Goal: Transaction & Acquisition: Purchase product/service

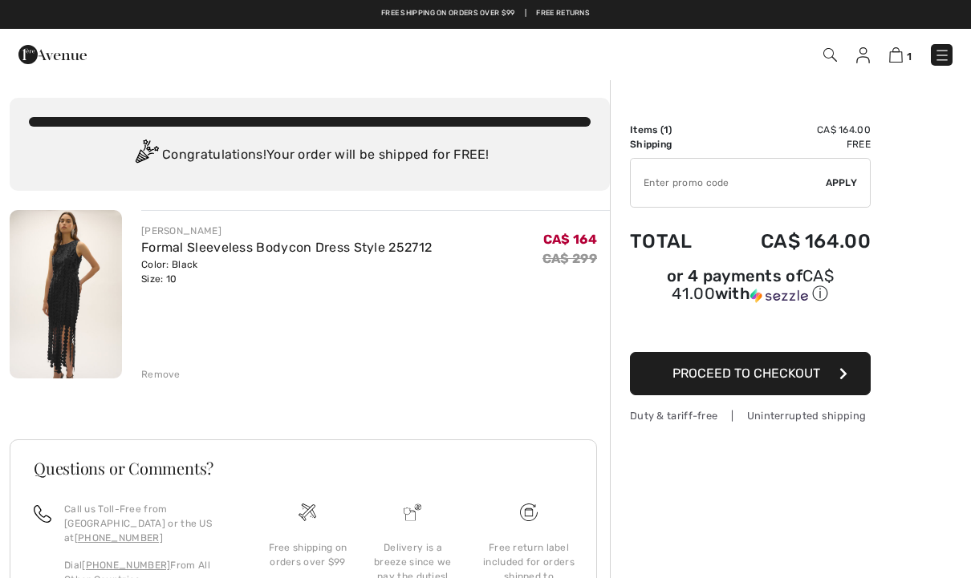
click at [753, 381] on span "Proceed to Checkout" at bounding box center [746, 373] width 148 height 15
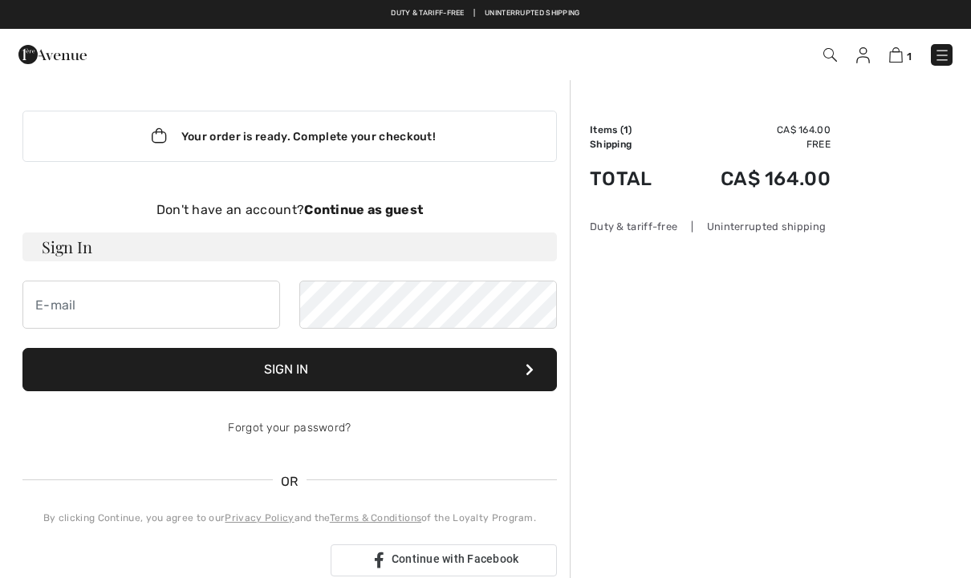
click at [391, 213] on strong "Continue as guest" at bounding box center [363, 209] width 119 height 15
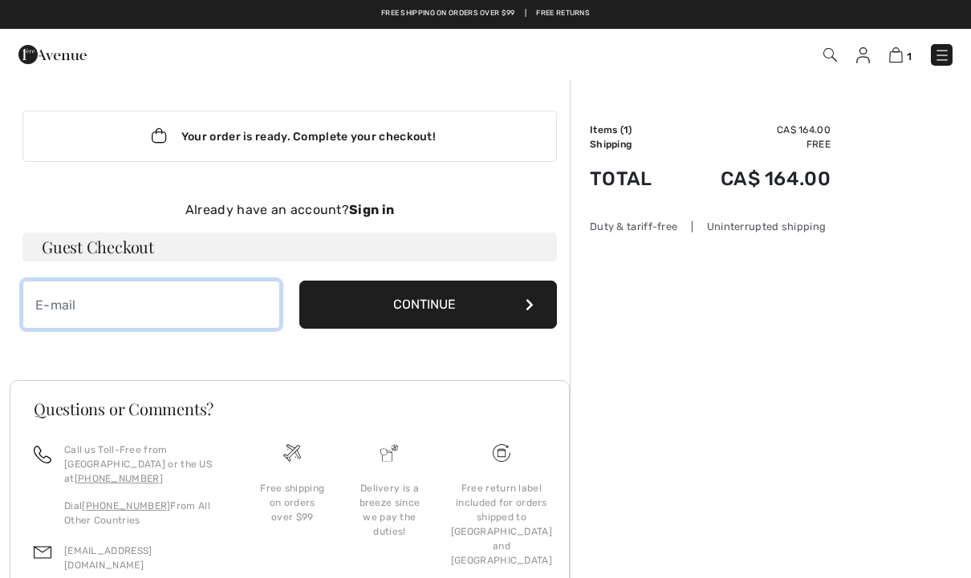
click at [48, 313] on input "email" at bounding box center [151, 305] width 258 height 48
type input "[EMAIL_ADDRESS][DOMAIN_NAME]"
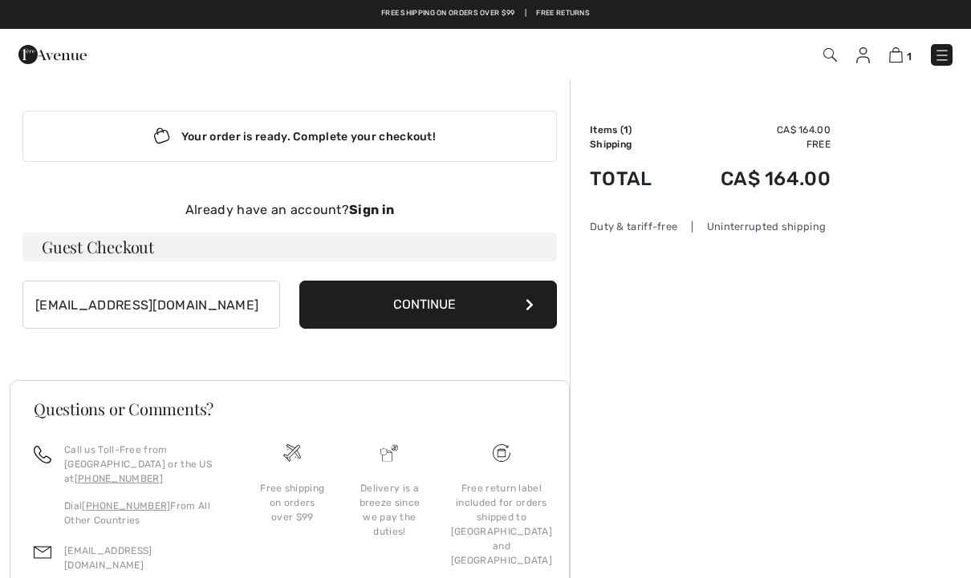
click at [461, 310] on button "Continue" at bounding box center [428, 305] width 258 height 48
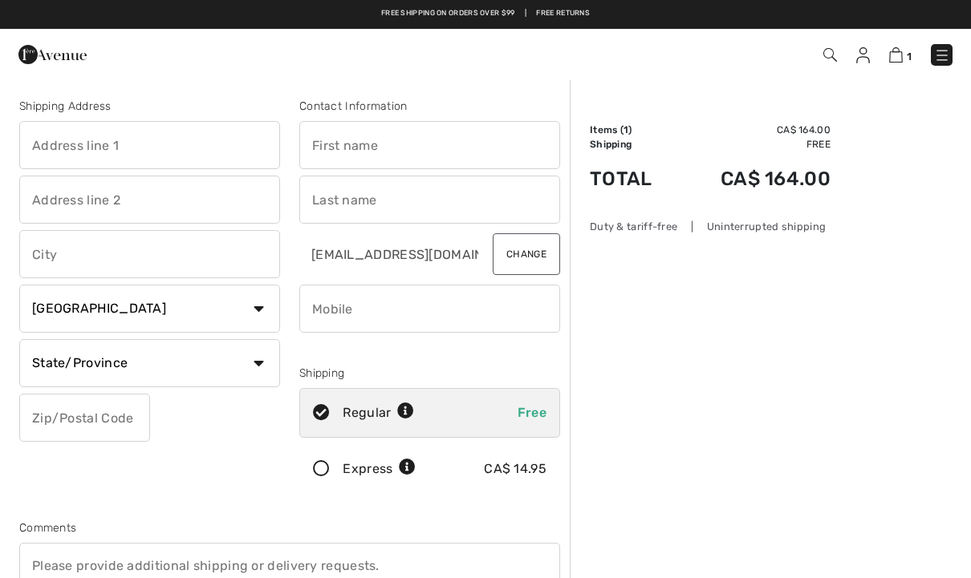
click at [69, 156] on input "text" at bounding box center [149, 145] width 261 height 48
type input "13 Brinloor Blvd."
type input "Toronto"
select select "ON"
type input "[GEOGRAPHIC_DATA]"
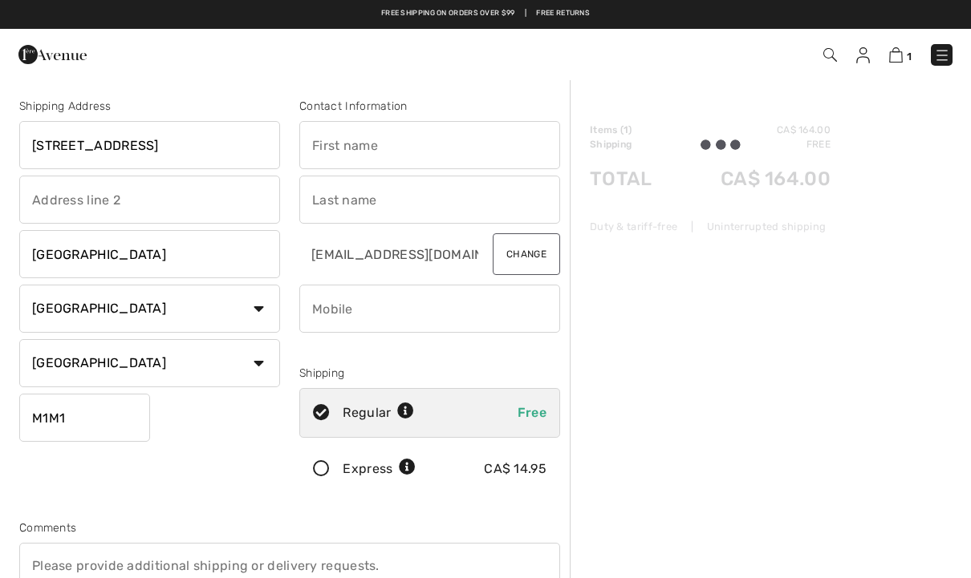
type input "M1M1L3"
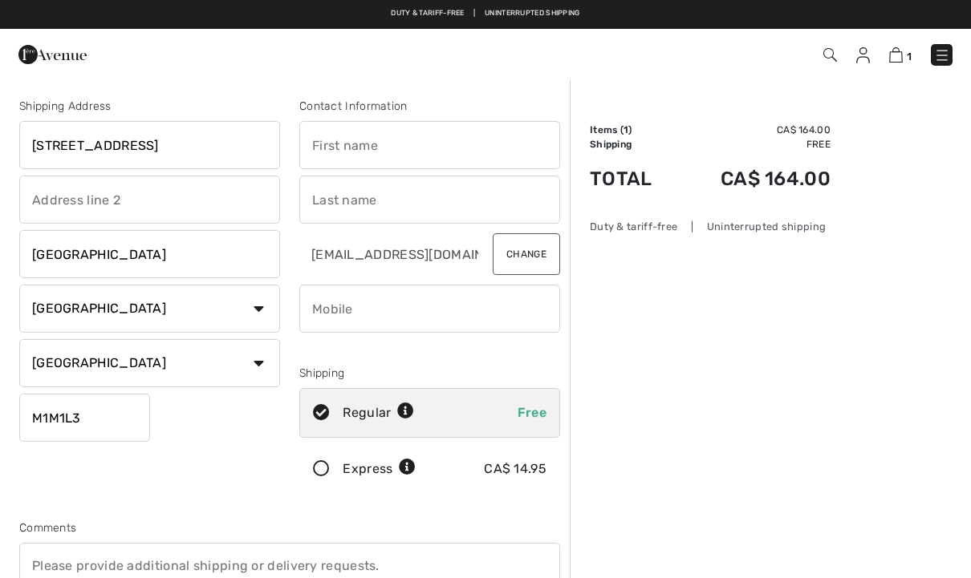
click at [488, 308] on input "phone" at bounding box center [429, 309] width 261 height 48
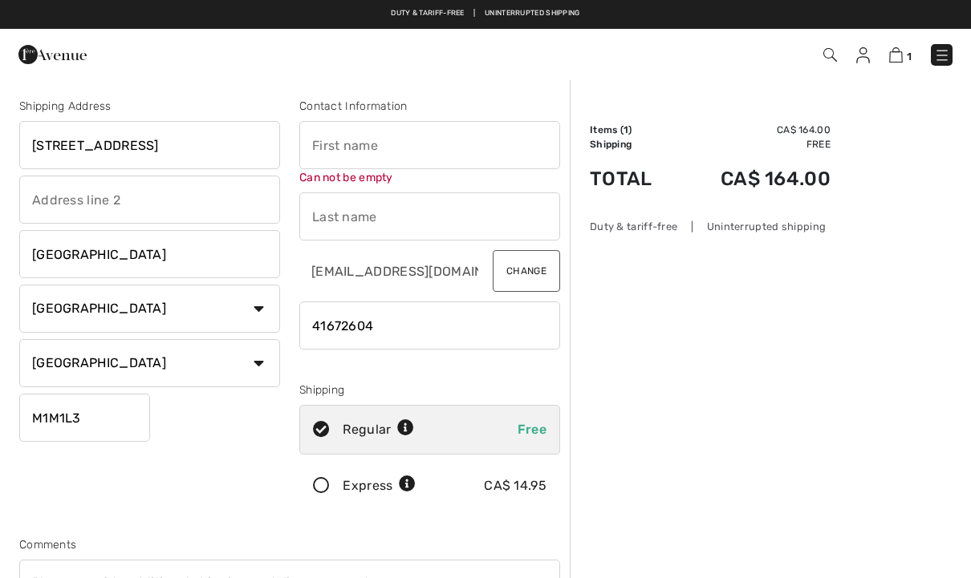
type input "4167260433"
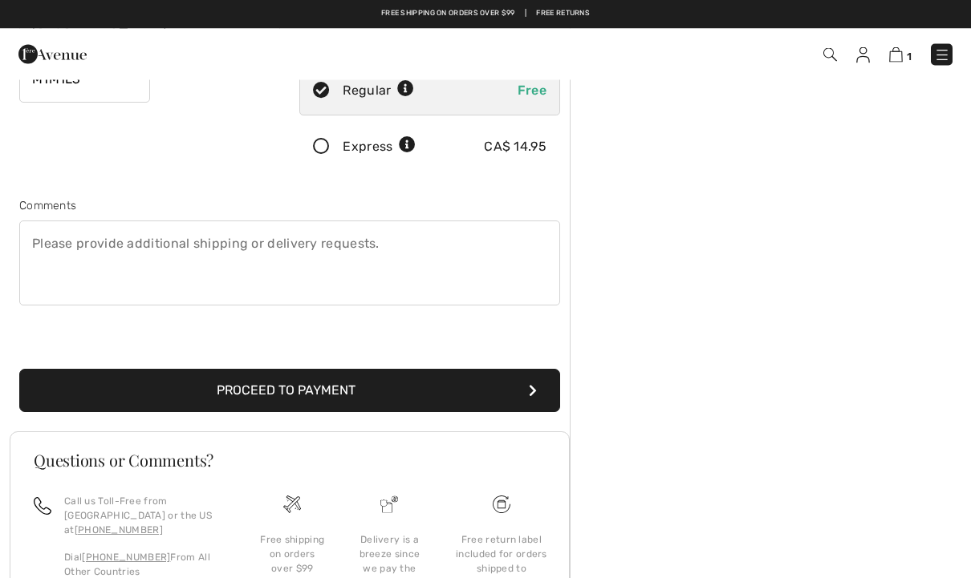
click at [207, 399] on button "Proceed to Payment" at bounding box center [289, 391] width 541 height 43
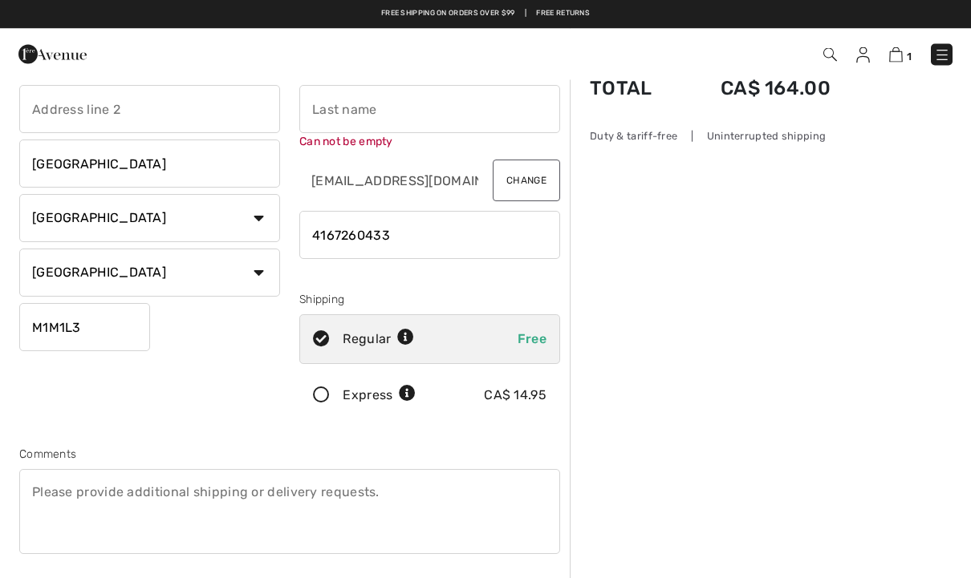
scroll to position [6, 0]
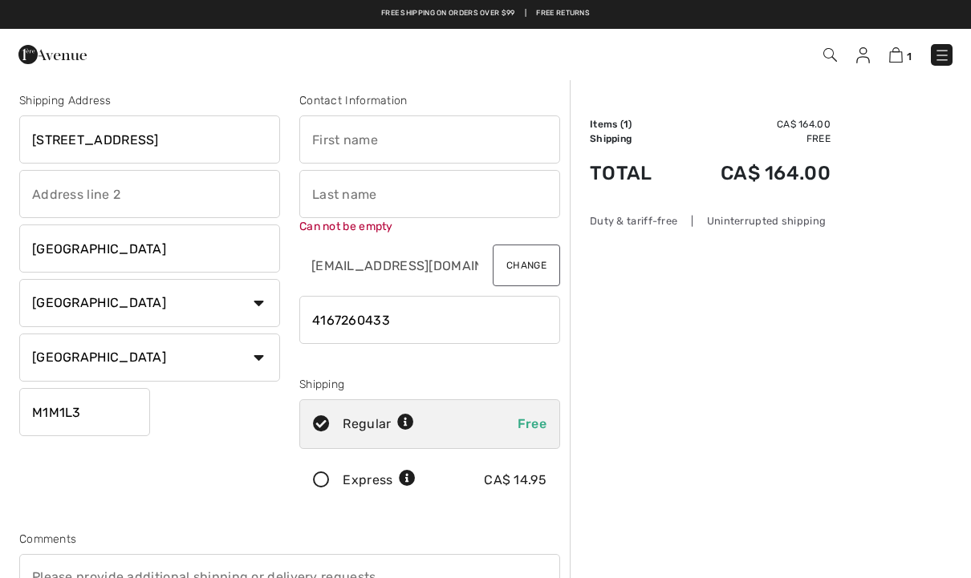
click at [419, 132] on input "text" at bounding box center [429, 140] width 261 height 48
type input "Angela"
type input "Ttofas"
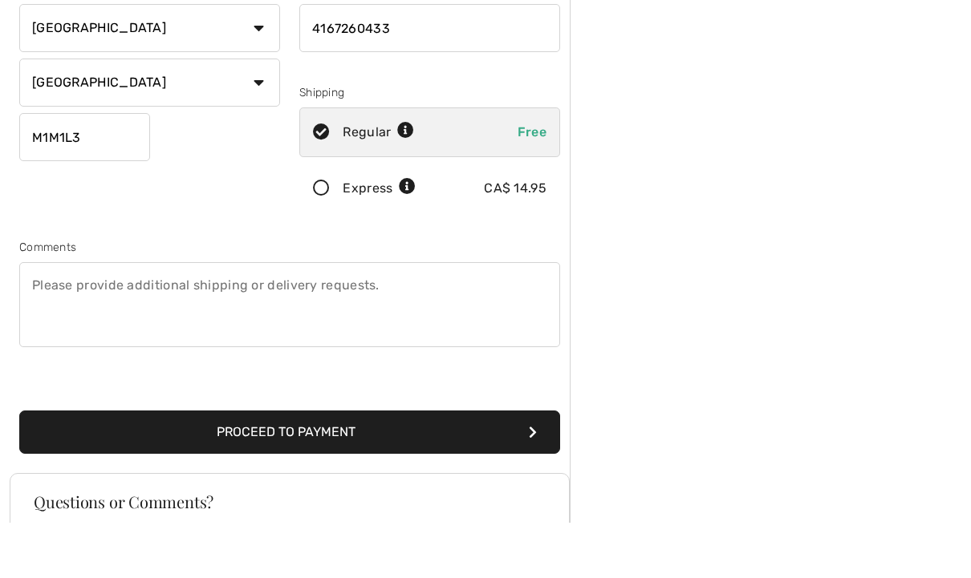
scroll to position [237, 0]
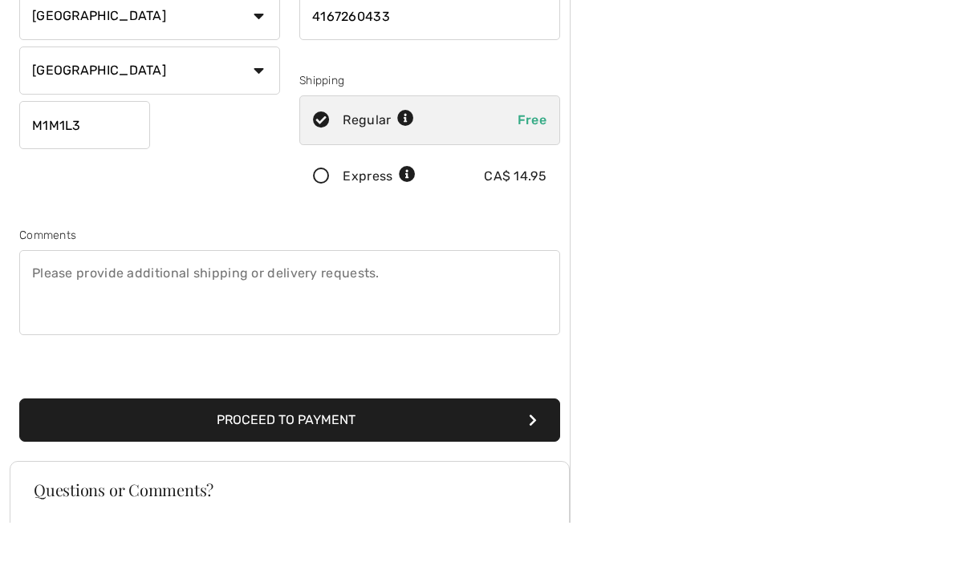
click at [404, 454] on button "Proceed to Payment" at bounding box center [289, 475] width 541 height 43
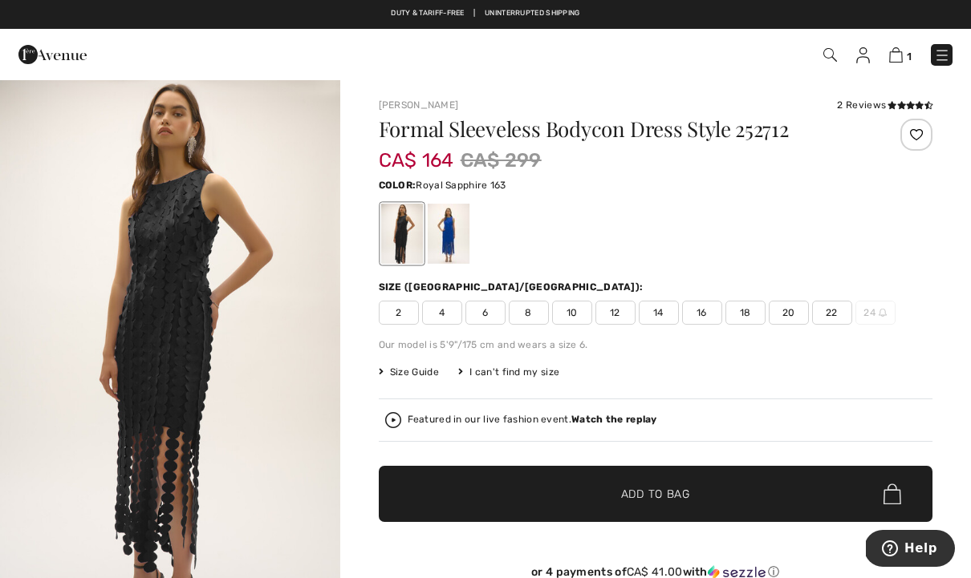
click at [457, 227] on div at bounding box center [448, 234] width 42 height 60
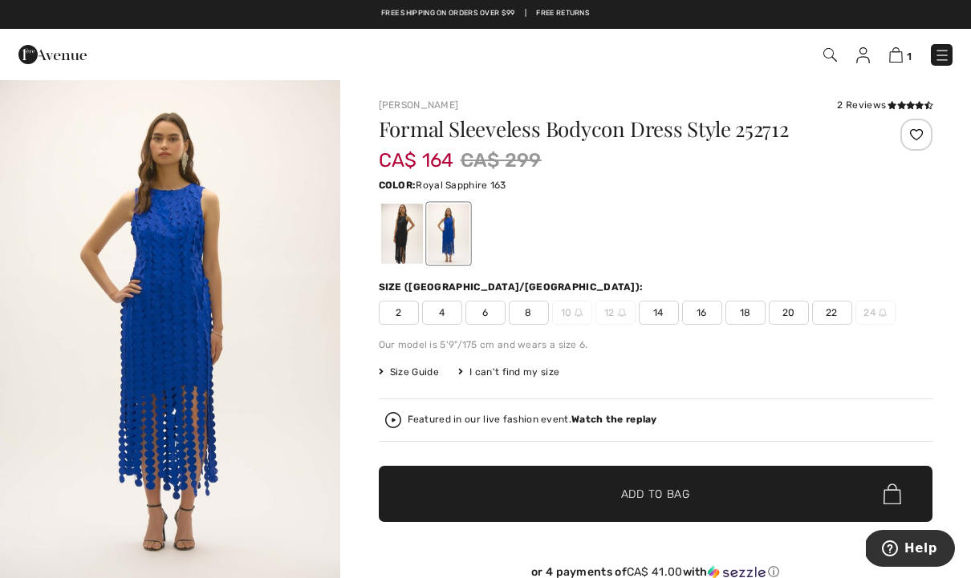
click at [404, 240] on div at bounding box center [401, 234] width 42 height 60
